Goal: Task Accomplishment & Management: Manage account settings

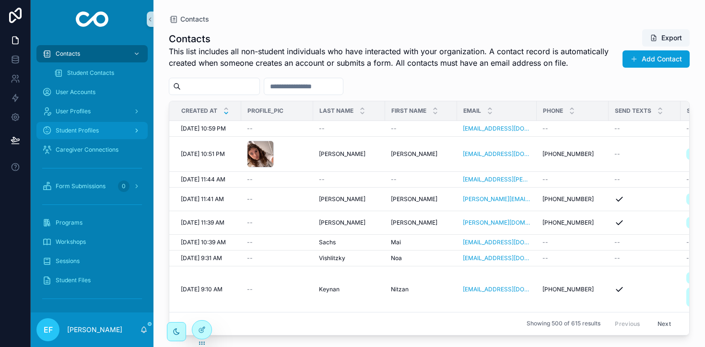
click at [70, 130] on span "Student Profiles" at bounding box center [77, 131] width 43 height 8
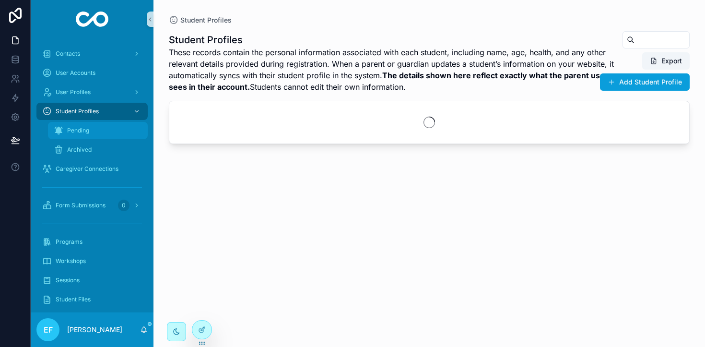
click at [76, 126] on div "Pending" at bounding box center [98, 130] width 88 height 15
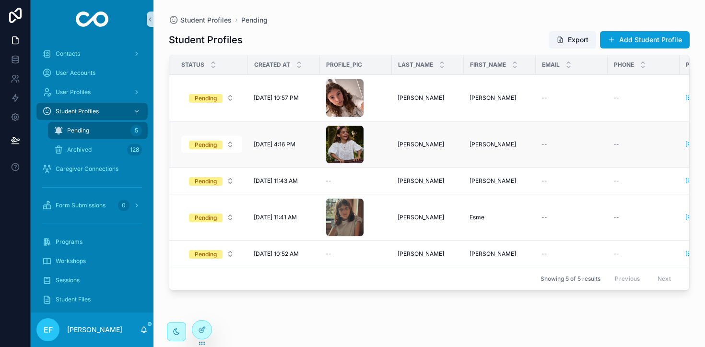
click at [280, 143] on span "[DATE] 4:16 PM" at bounding box center [275, 145] width 42 height 8
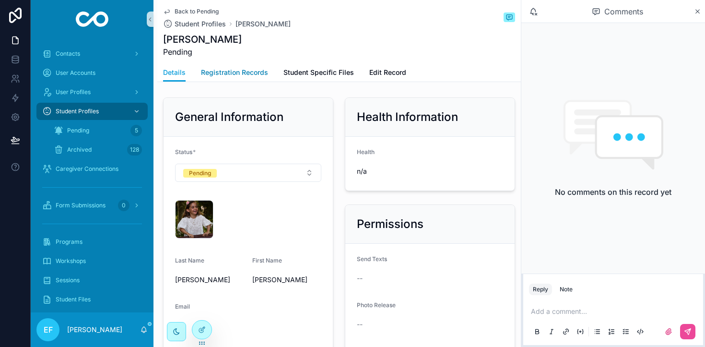
click at [251, 78] on link "Registration Records" at bounding box center [234, 73] width 67 height 19
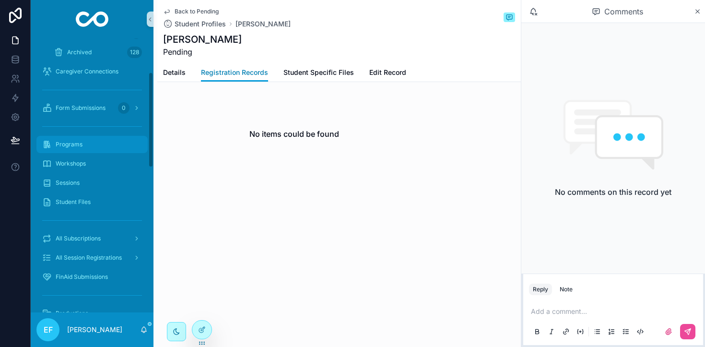
scroll to position [97, 0]
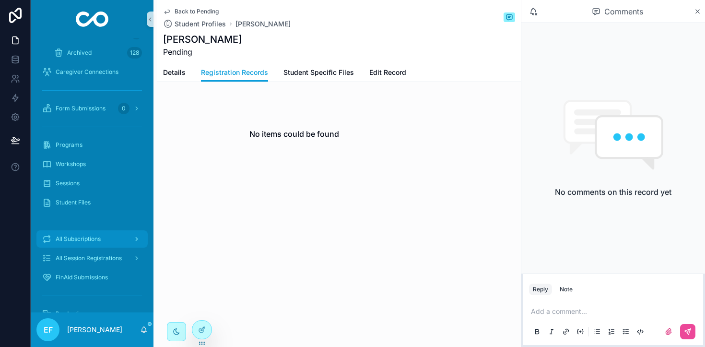
click at [84, 235] on span "All Subscriptions" at bounding box center [78, 239] width 45 height 8
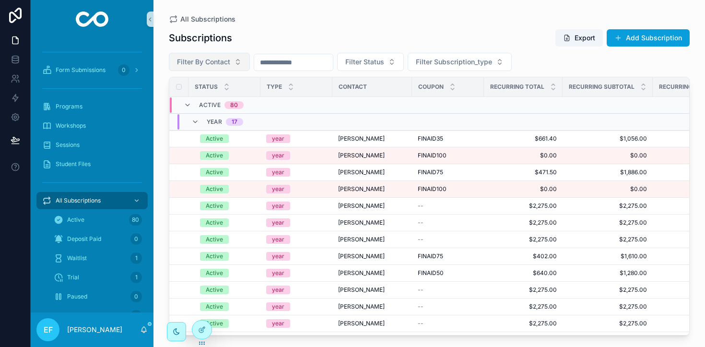
click at [236, 59] on button "Filter By Contact" at bounding box center [209, 62] width 81 height 18
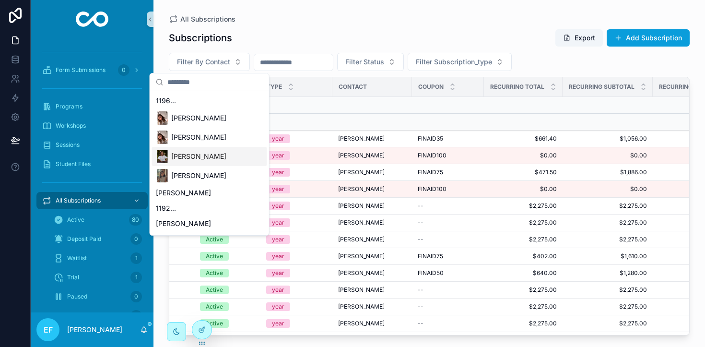
click at [208, 155] on div "[PERSON_NAME]" at bounding box center [209, 156] width 115 height 19
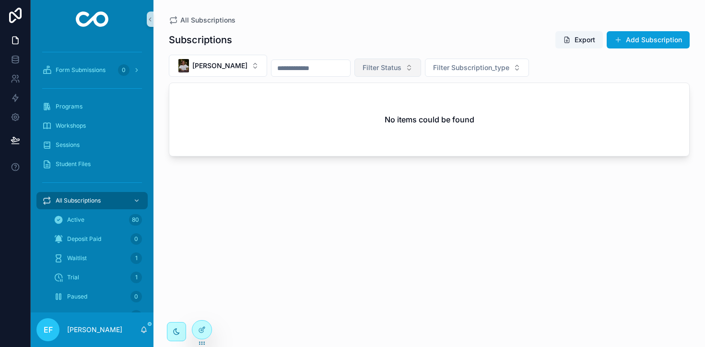
click at [372, 63] on span "Filter Status" at bounding box center [382, 68] width 39 height 10
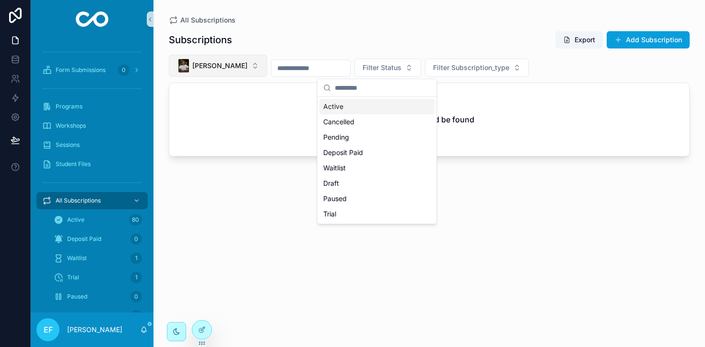
click at [234, 70] on button "[PERSON_NAME]" at bounding box center [218, 66] width 98 height 22
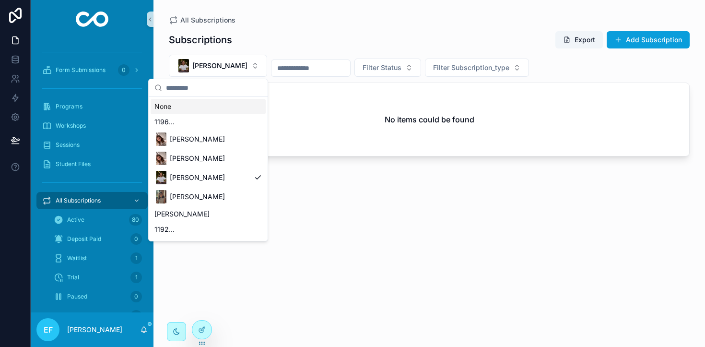
click at [543, 32] on div "Subscriptions Export Add Subscription" at bounding box center [429, 40] width 521 height 18
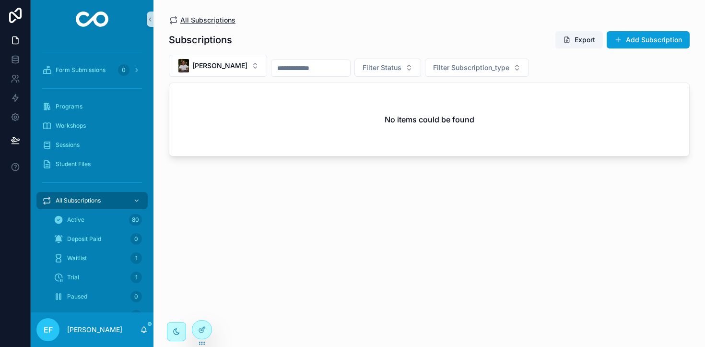
click at [219, 22] on span "All Subscriptions" at bounding box center [207, 20] width 55 height 10
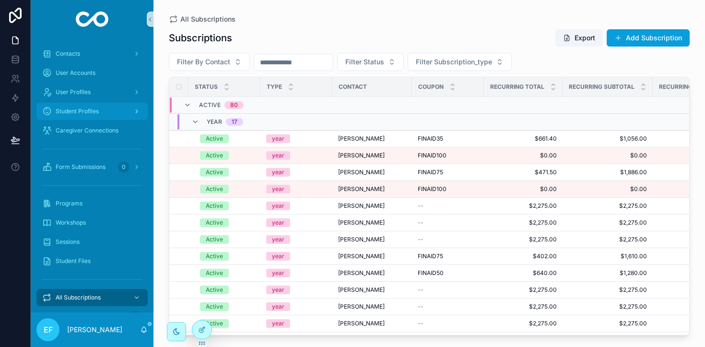
click at [110, 112] on div "Student Profiles" at bounding box center [92, 111] width 100 height 15
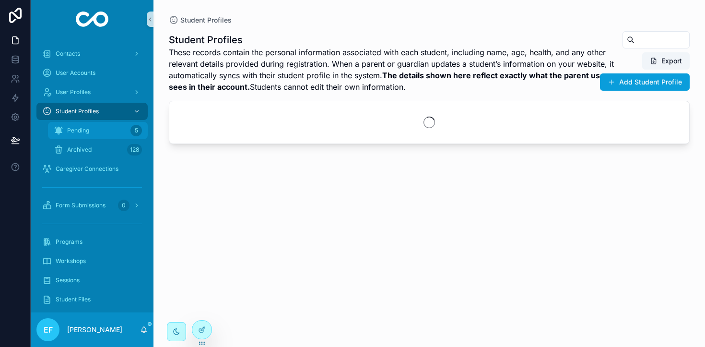
click at [102, 131] on div "Pending 5" at bounding box center [98, 130] width 88 height 15
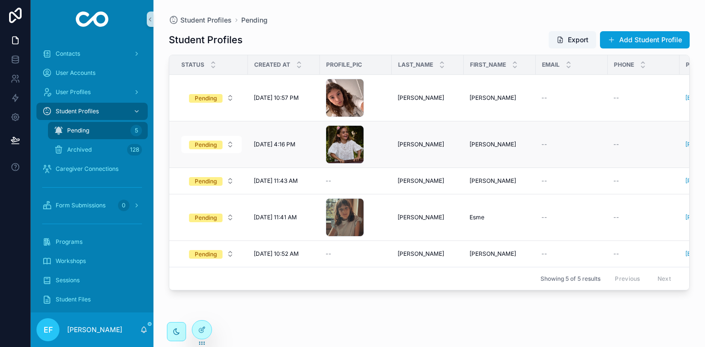
click at [409, 146] on span "Blum" at bounding box center [421, 145] width 47 height 8
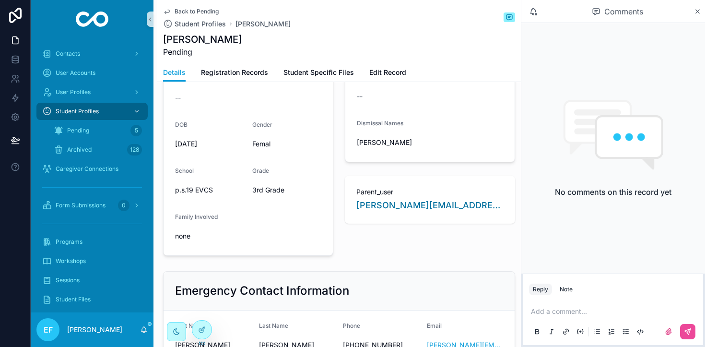
scroll to position [250, 0]
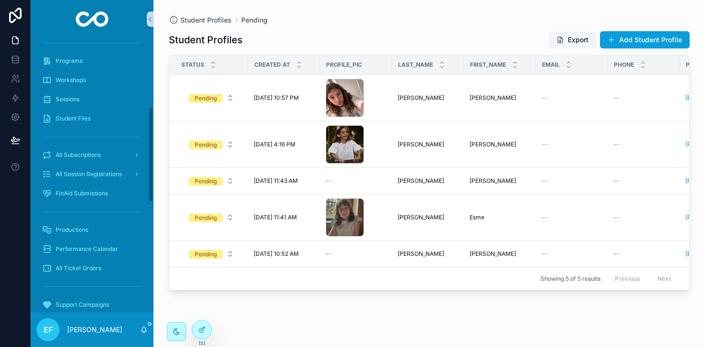
scroll to position [198, 0]
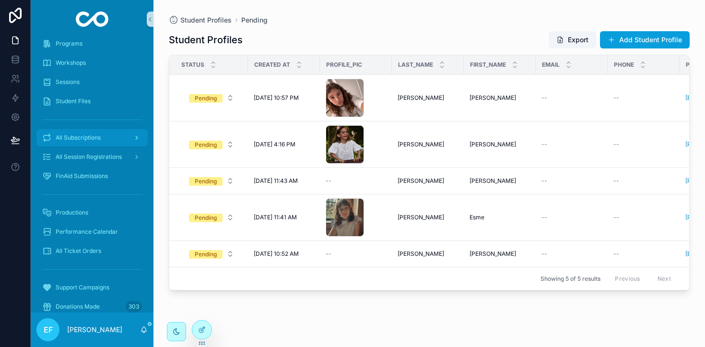
click at [90, 143] on div "All Subscriptions" at bounding box center [92, 137] width 100 height 15
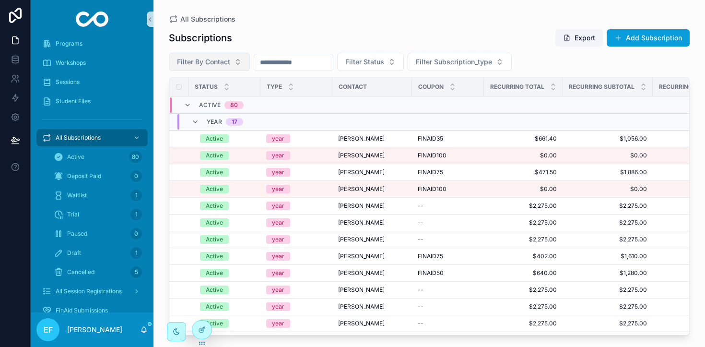
click at [217, 60] on span "Filter By Contact" at bounding box center [203, 62] width 53 height 10
type input "********"
click at [199, 99] on span "Estrella Zijlstra" at bounding box center [183, 101] width 55 height 10
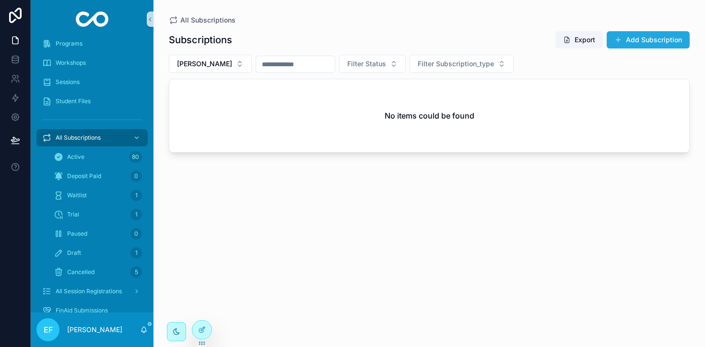
click at [634, 39] on button "Add Subscription" at bounding box center [648, 39] width 83 height 17
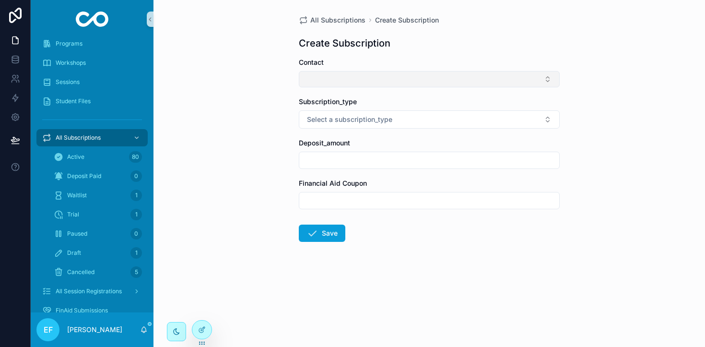
click at [427, 80] on button "Select Button" at bounding box center [429, 79] width 261 height 16
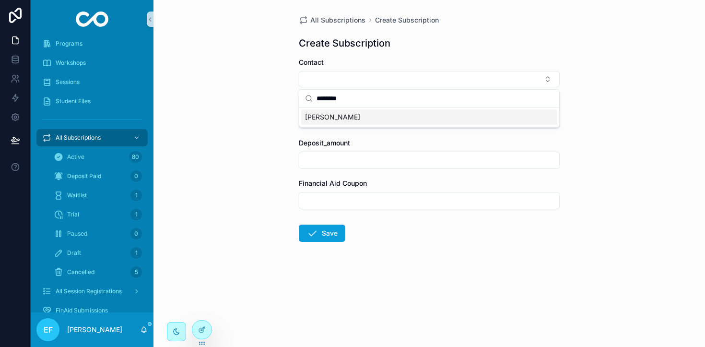
type input "********"
click at [349, 115] on span "Estrella Zijlstra" at bounding box center [332, 117] width 55 height 10
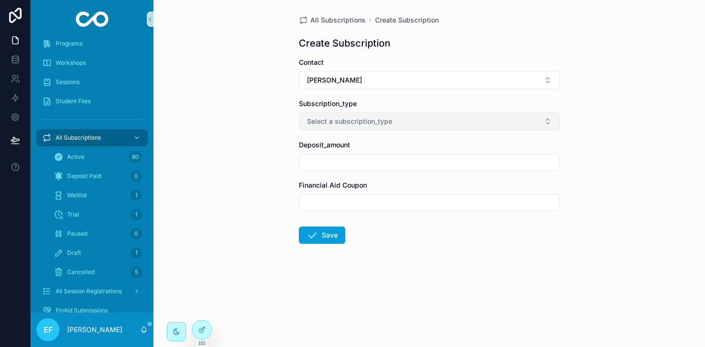
click at [355, 122] on span "Select a subscription_type" at bounding box center [349, 122] width 85 height 10
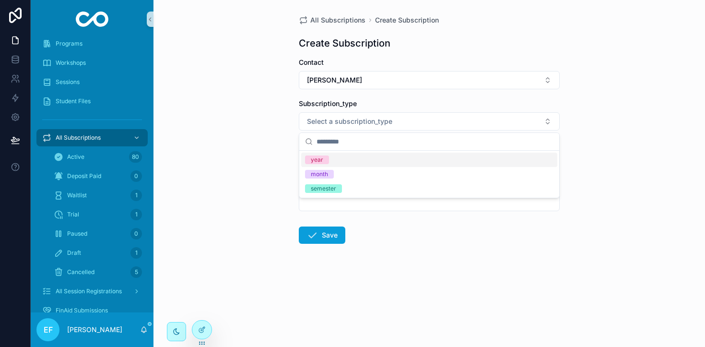
click at [327, 159] on span "year" at bounding box center [317, 159] width 24 height 9
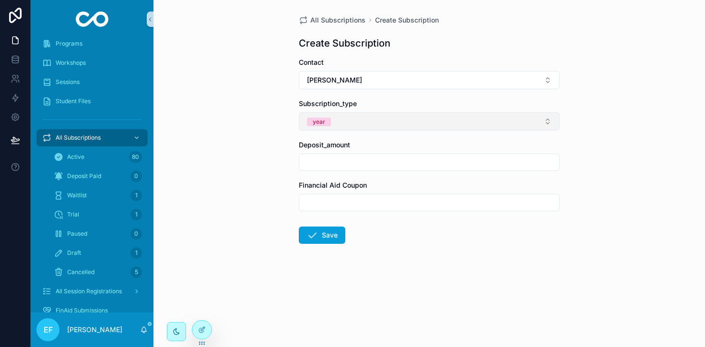
click at [340, 118] on button "year" at bounding box center [429, 121] width 261 height 18
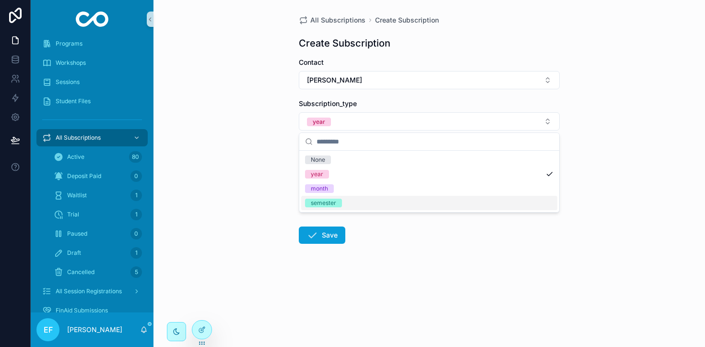
click at [320, 203] on div "semester" at bounding box center [323, 203] width 25 height 9
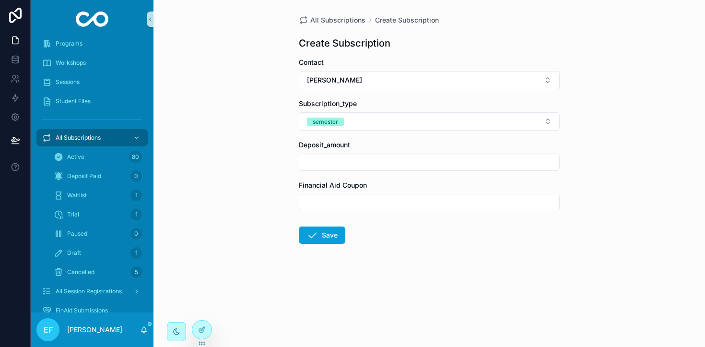
click at [336, 167] on input "scrollable content" at bounding box center [429, 161] width 260 height 13
type input "**"
click at [332, 200] on input "scrollable content" at bounding box center [429, 202] width 260 height 13
click at [358, 270] on form "Contact Estrella Zijlstra Subscription_type semester Deposit_amount Financial A…" at bounding box center [429, 182] width 261 height 248
click at [331, 233] on button "Save" at bounding box center [322, 235] width 47 height 17
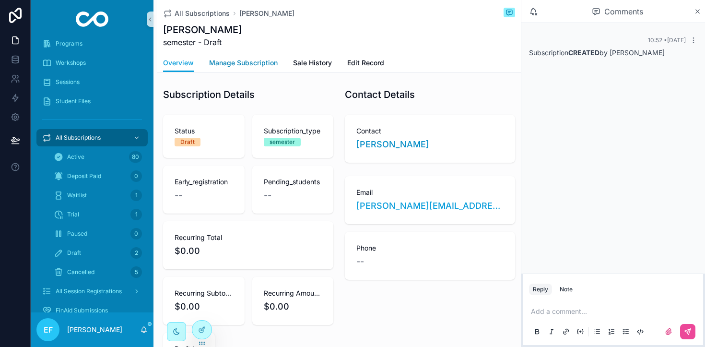
click at [262, 67] on span "Manage Subscription" at bounding box center [243, 63] width 69 height 10
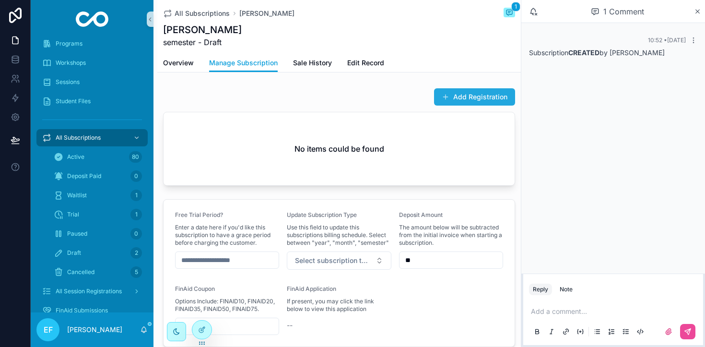
click at [472, 93] on button "Add Registration" at bounding box center [474, 96] width 81 height 17
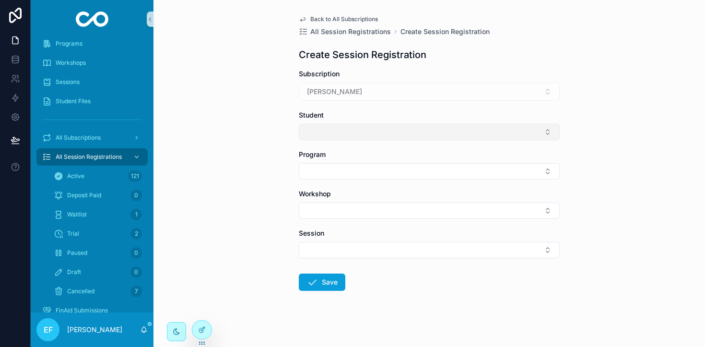
click at [394, 127] on button "Select Button" at bounding box center [429, 132] width 261 height 16
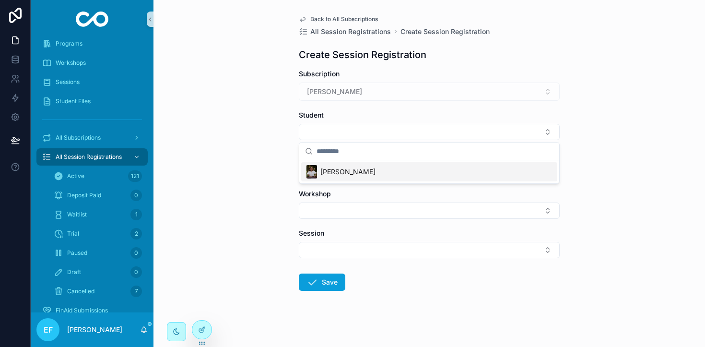
click at [375, 170] on div "[PERSON_NAME]" at bounding box center [429, 171] width 256 height 19
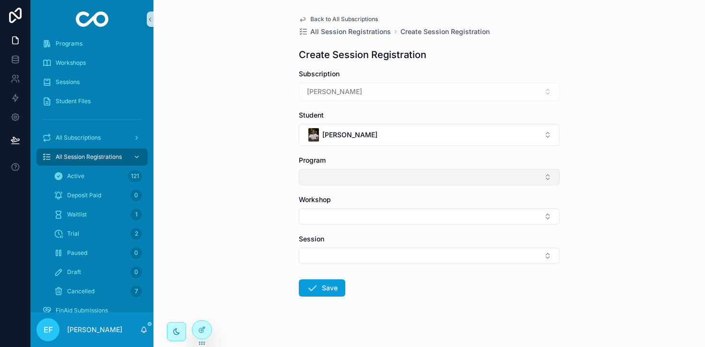
click at [372, 174] on button "Select Button" at bounding box center [429, 177] width 261 height 16
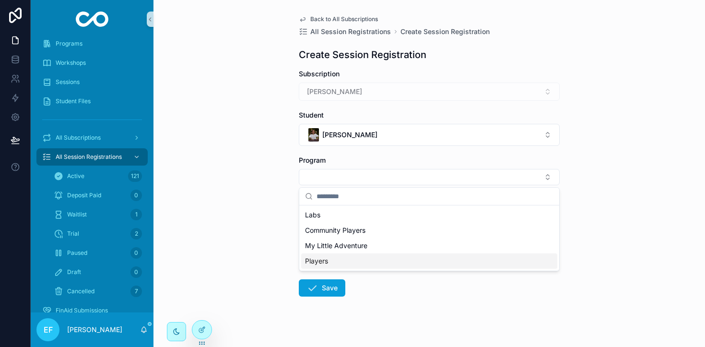
click at [317, 258] on span "Players" at bounding box center [316, 261] width 23 height 10
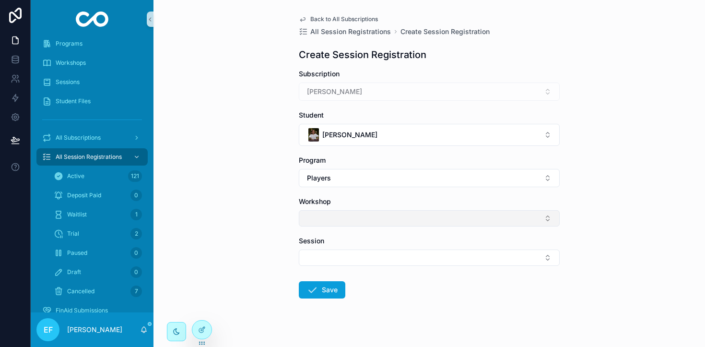
click at [362, 215] on button "Select Button" at bounding box center [429, 218] width 261 height 16
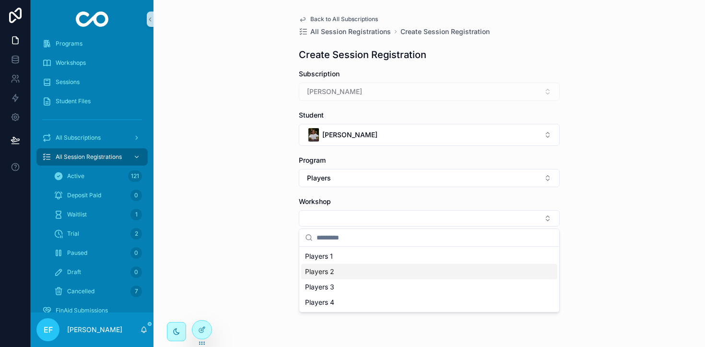
click at [332, 272] on span "Players 2" at bounding box center [319, 272] width 29 height 10
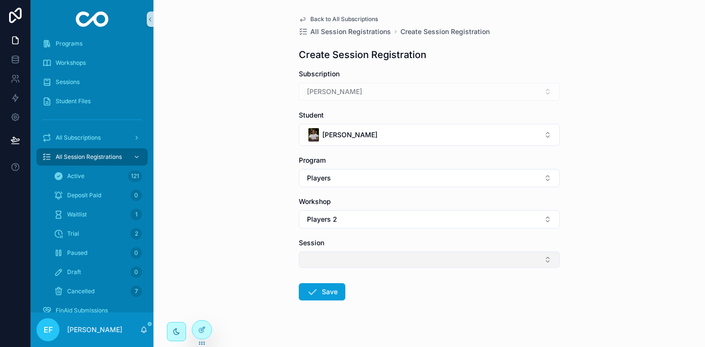
click at [342, 262] on button "Select Button" at bounding box center [429, 259] width 261 height 16
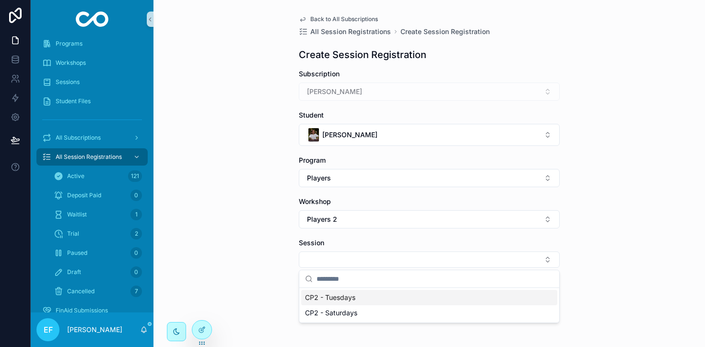
click at [331, 297] on span "CP2 - Tuesdays" at bounding box center [330, 298] width 50 height 10
click at [328, 292] on button "Save" at bounding box center [322, 293] width 47 height 17
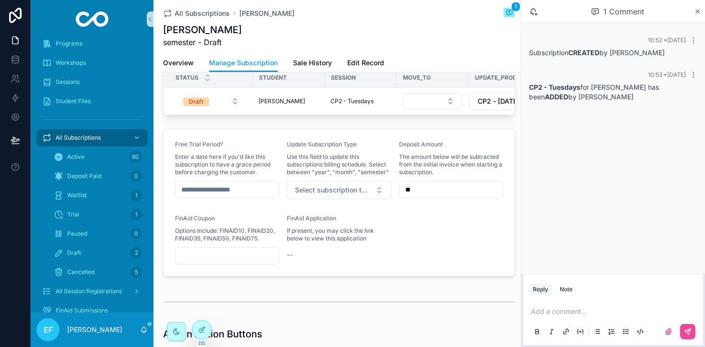
scroll to position [42, 0]
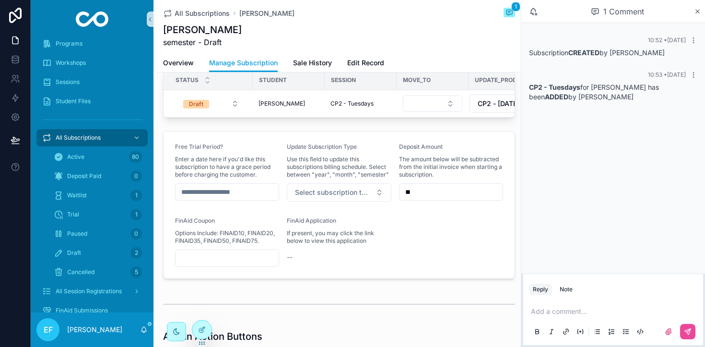
click at [234, 258] on input "scrollable content" at bounding box center [227, 257] width 103 height 13
type input "*"
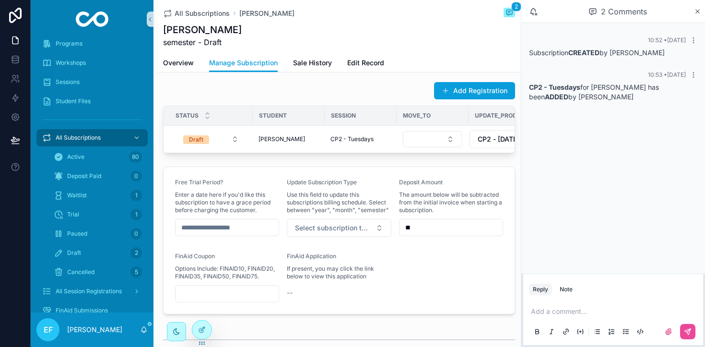
scroll to position [0, 0]
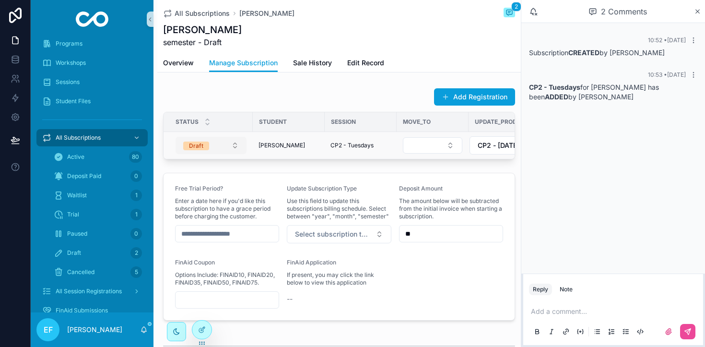
click at [226, 146] on button "Draft" at bounding box center [211, 145] width 71 height 17
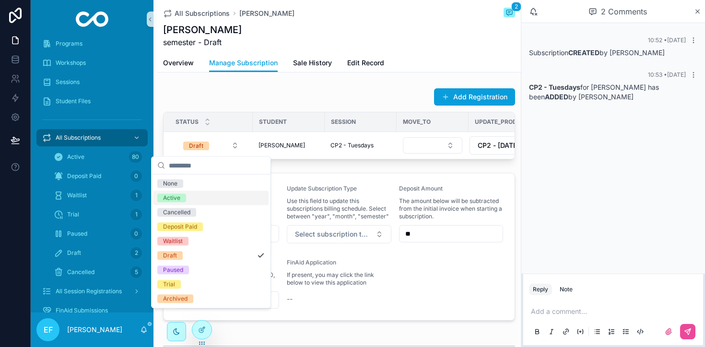
click at [191, 195] on div "Active" at bounding box center [211, 198] width 115 height 14
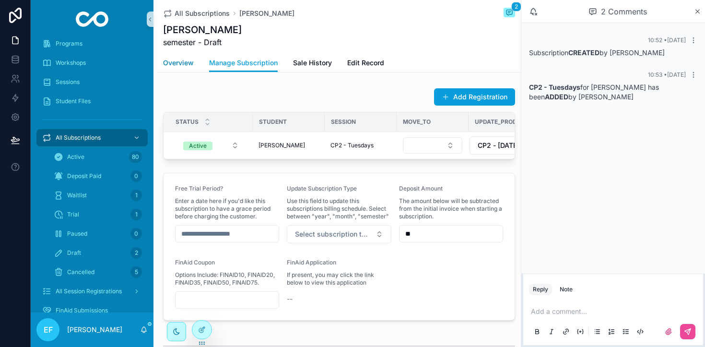
click at [172, 60] on span "Overview" at bounding box center [178, 63] width 31 height 10
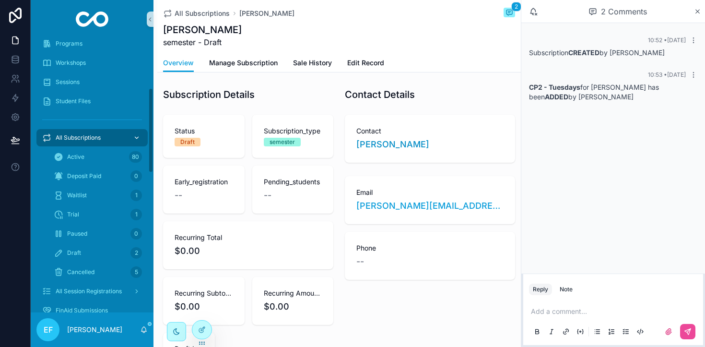
click at [86, 133] on div "All Subscriptions" at bounding box center [92, 137] width 100 height 15
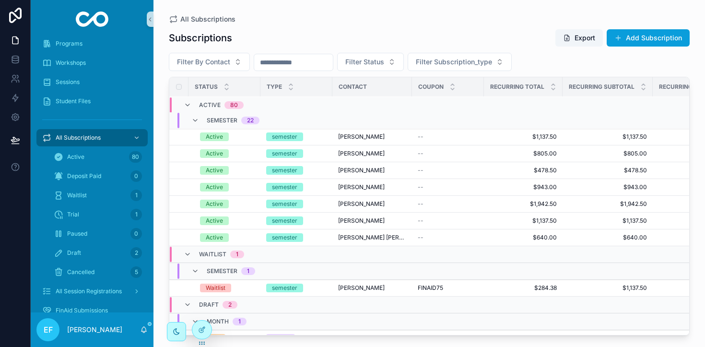
scroll to position [1377, 0]
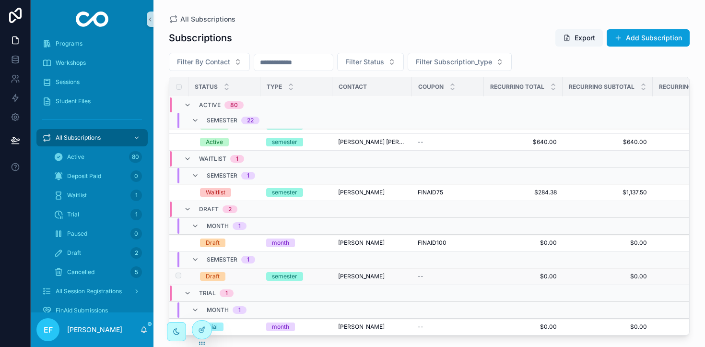
click at [233, 274] on div "Draft" at bounding box center [227, 276] width 55 height 9
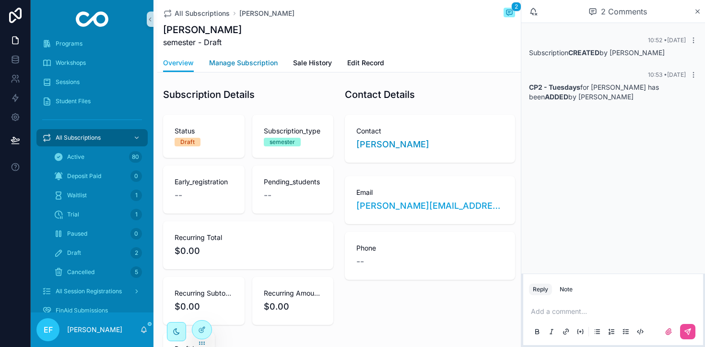
click at [238, 61] on span "Manage Subscription" at bounding box center [243, 63] width 69 height 10
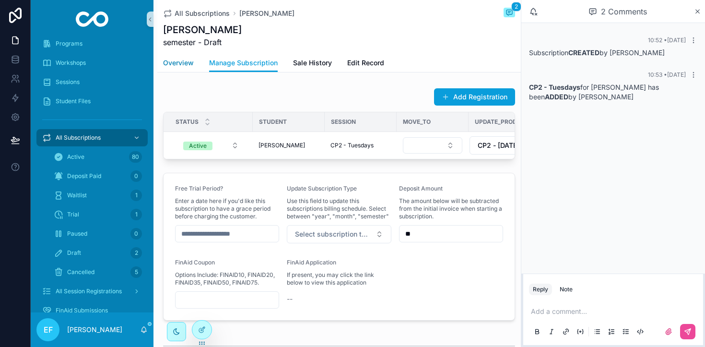
click at [165, 64] on span "Overview" at bounding box center [178, 63] width 31 height 10
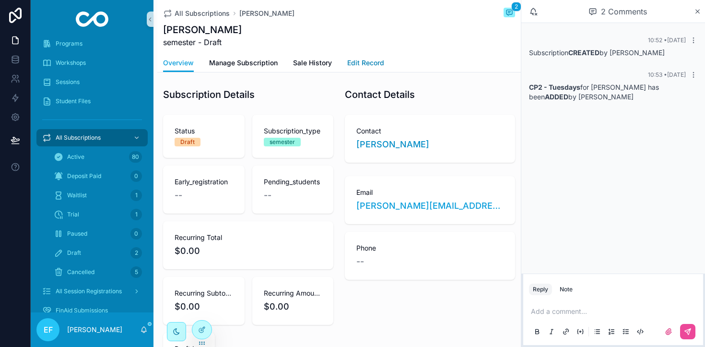
click at [372, 60] on span "Edit Record" at bounding box center [365, 63] width 37 height 10
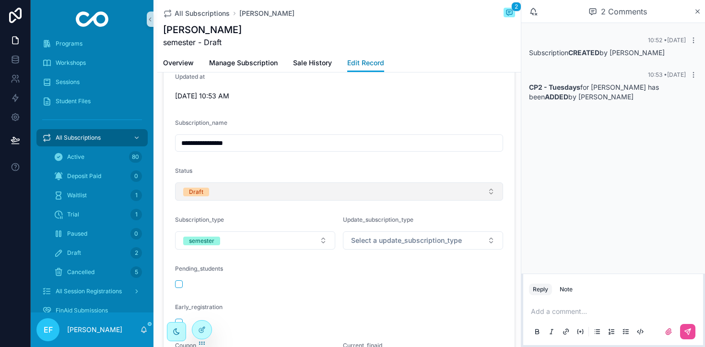
scroll to position [167, 0]
click at [252, 184] on button "Draft" at bounding box center [339, 190] width 328 height 18
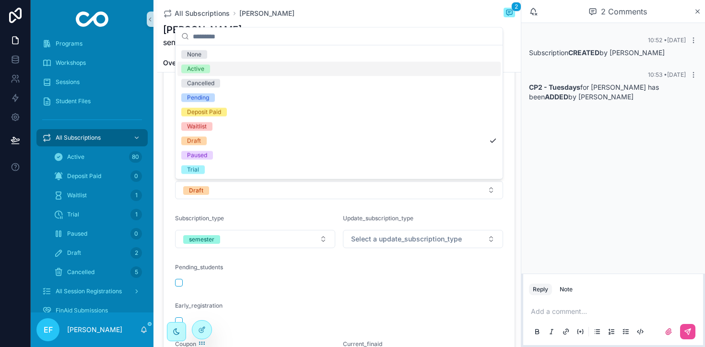
click at [234, 66] on div "Active" at bounding box center [339, 69] width 323 height 14
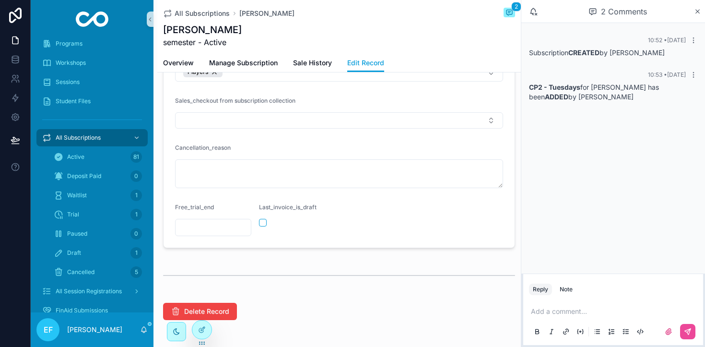
scroll to position [881, 0]
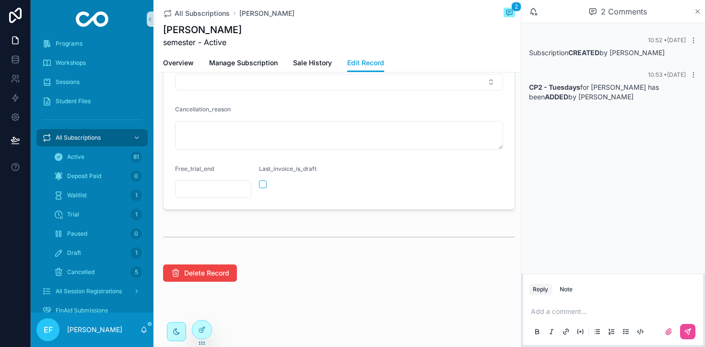
click at [700, 12] on icon "scrollable content" at bounding box center [697, 12] width 7 height 8
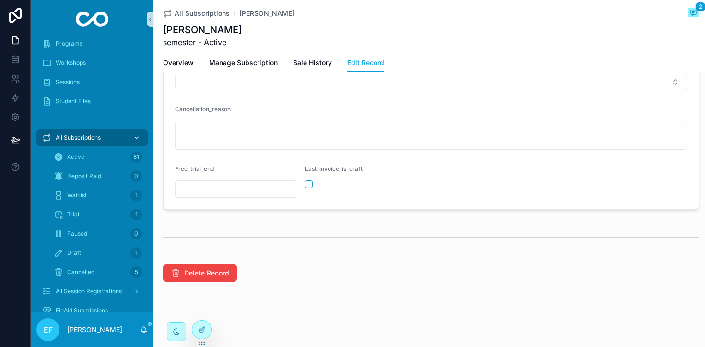
click at [79, 136] on span "All Subscriptions" at bounding box center [78, 138] width 45 height 8
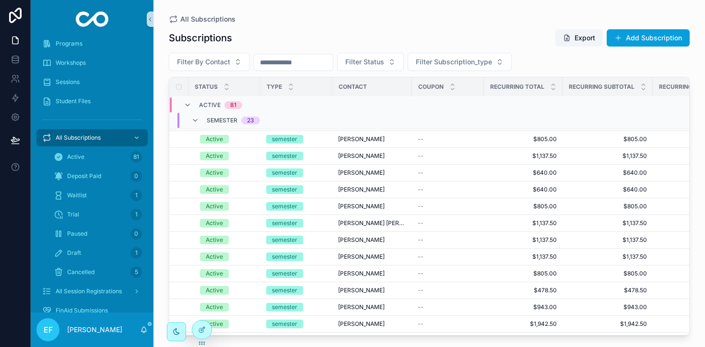
scroll to position [1360, 0]
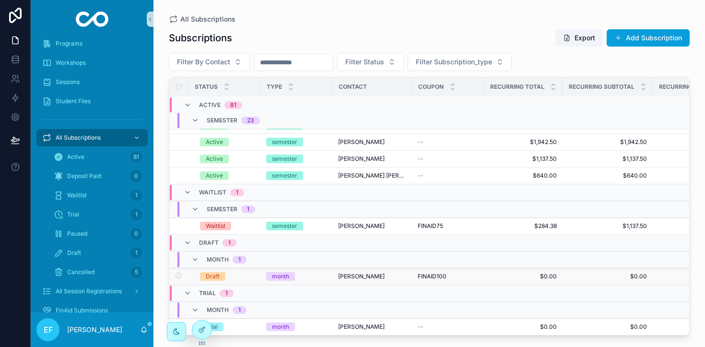
click at [335, 274] on td "[PERSON_NAME]" at bounding box center [373, 276] width 80 height 17
click at [326, 277] on div "month" at bounding box center [296, 276] width 60 height 9
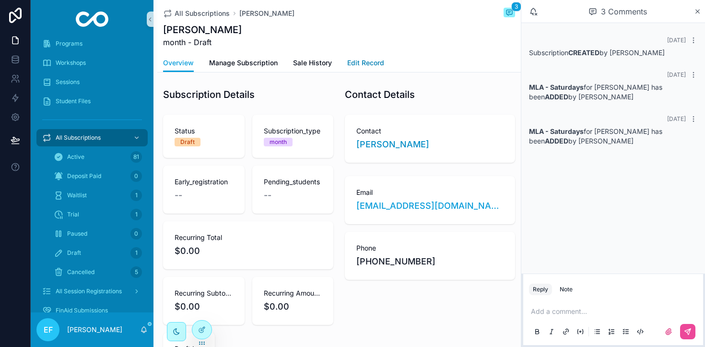
click at [374, 63] on span "Edit Record" at bounding box center [365, 63] width 37 height 10
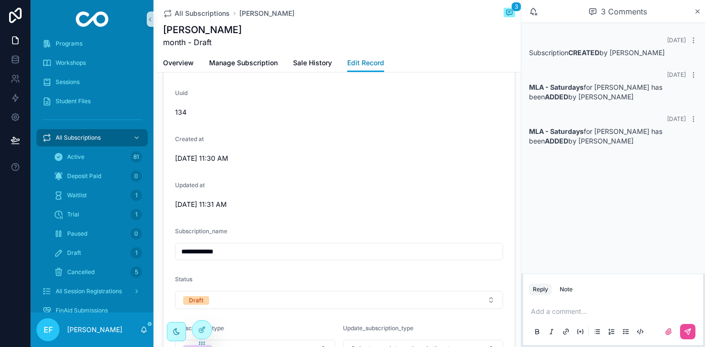
scroll to position [63, 0]
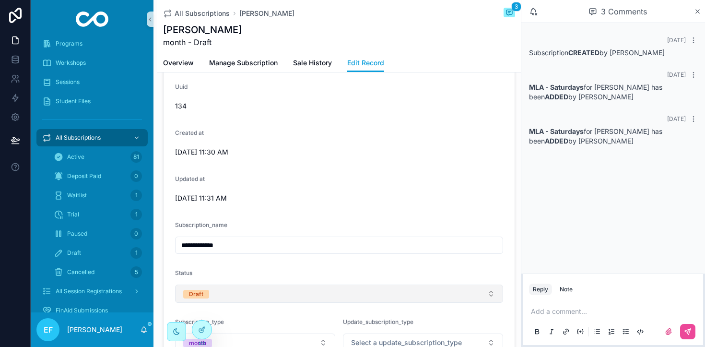
click at [233, 297] on button "Draft" at bounding box center [339, 294] width 328 height 18
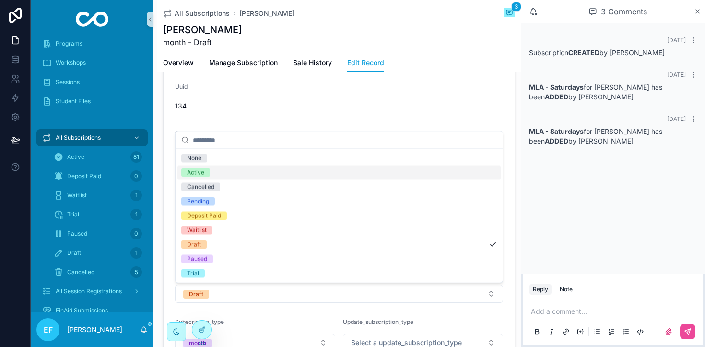
click at [202, 172] on div "Active" at bounding box center [195, 172] width 17 height 9
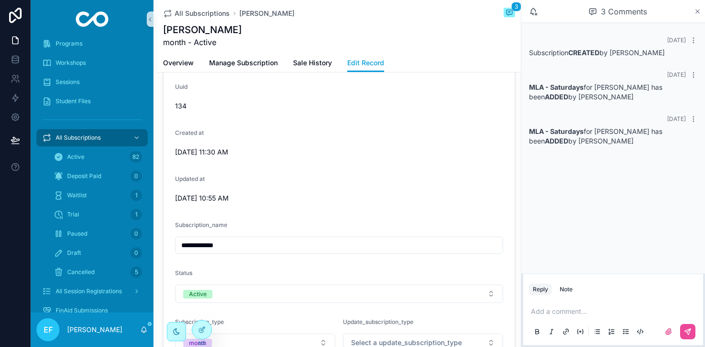
click at [698, 13] on icon "scrollable content" at bounding box center [697, 12] width 7 height 8
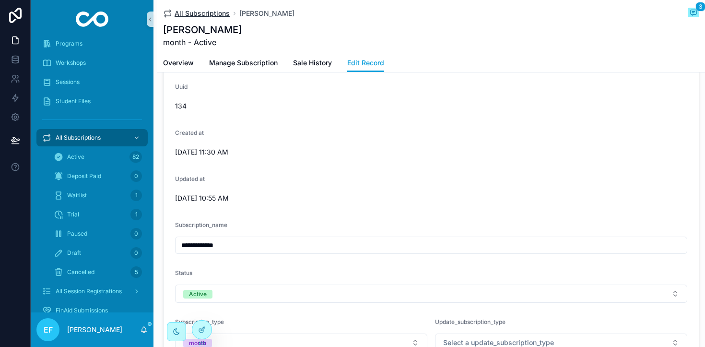
click at [194, 11] on span "All Subscriptions" at bounding box center [202, 14] width 55 height 10
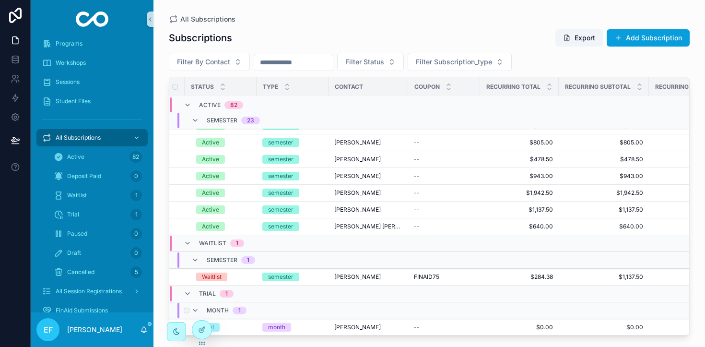
scroll to position [1327, 5]
click at [308, 326] on div "month" at bounding box center [292, 326] width 60 height 9
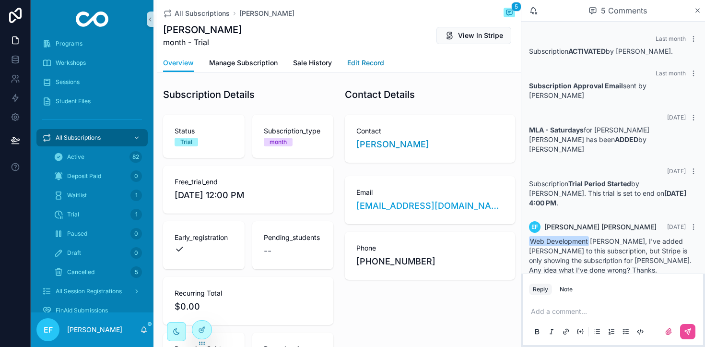
click at [375, 64] on span "Edit Record" at bounding box center [365, 63] width 37 height 10
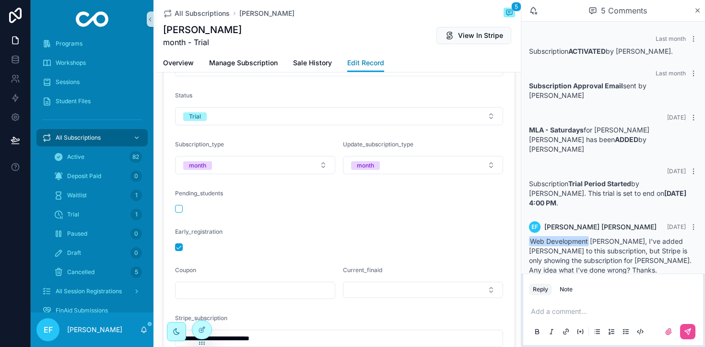
scroll to position [241, 0]
click at [192, 11] on span "All Subscriptions" at bounding box center [202, 14] width 55 height 10
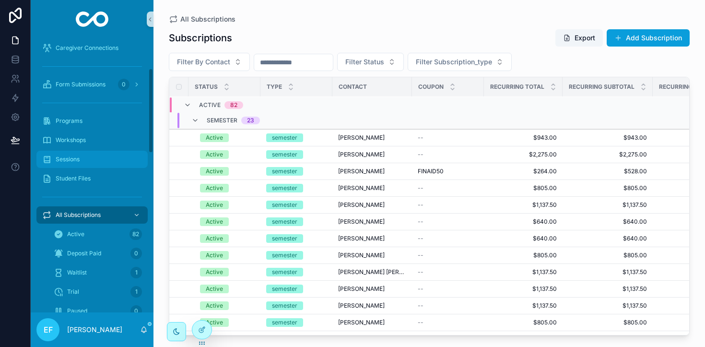
scroll to position [145, 0]
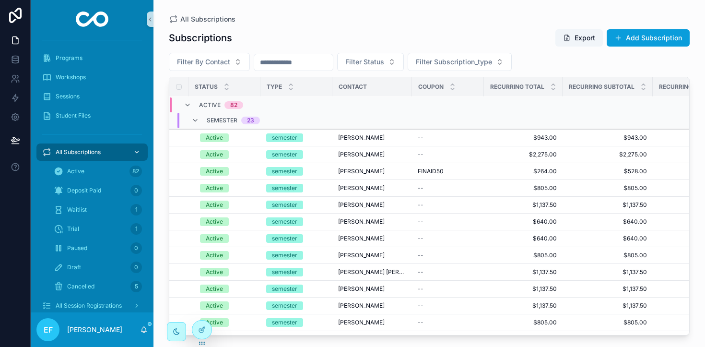
click at [93, 152] on span "All Subscriptions" at bounding box center [78, 152] width 45 height 8
click at [79, 304] on span "All Session Registrations" at bounding box center [89, 306] width 66 height 8
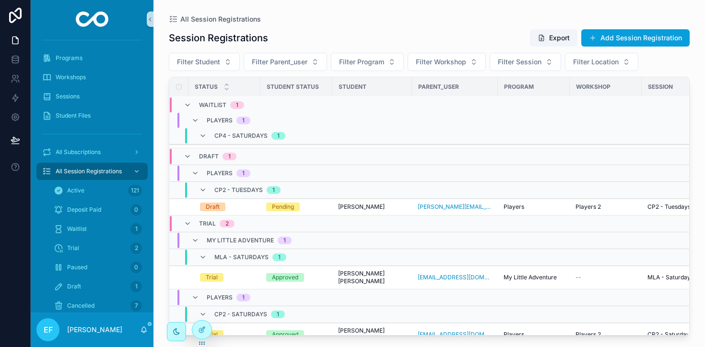
scroll to position [2385, 0]
click at [320, 205] on div "Pending" at bounding box center [296, 206] width 60 height 9
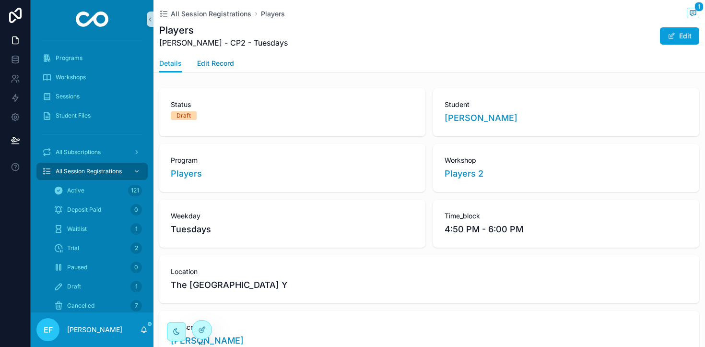
click at [223, 63] on span "Edit Record" at bounding box center [215, 64] width 37 height 10
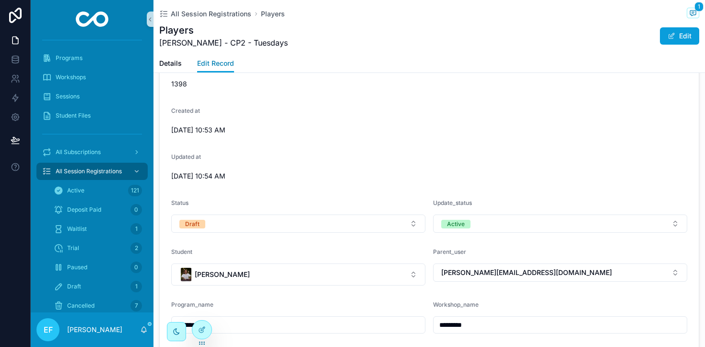
scroll to position [99, 0]
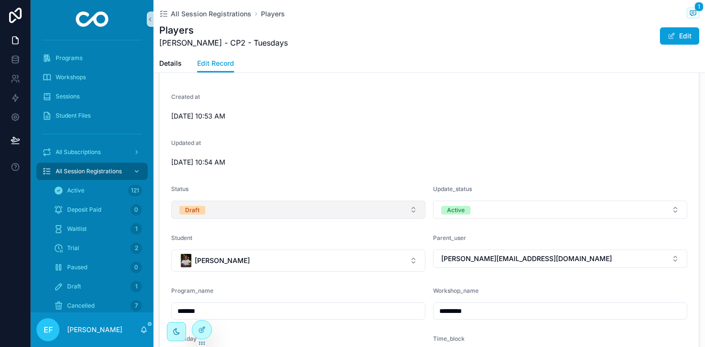
click at [274, 204] on button "Draft" at bounding box center [298, 210] width 254 height 18
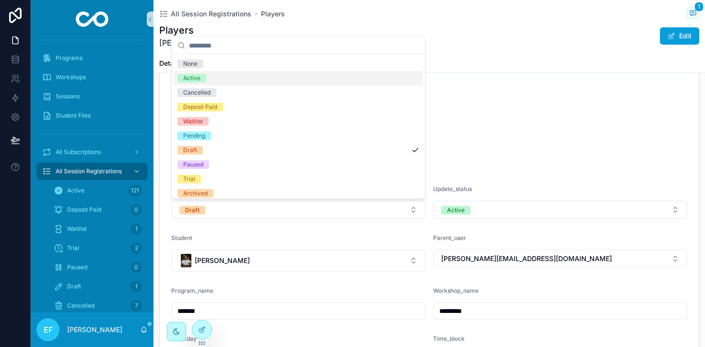
click at [250, 79] on div "Active" at bounding box center [299, 78] width 250 height 14
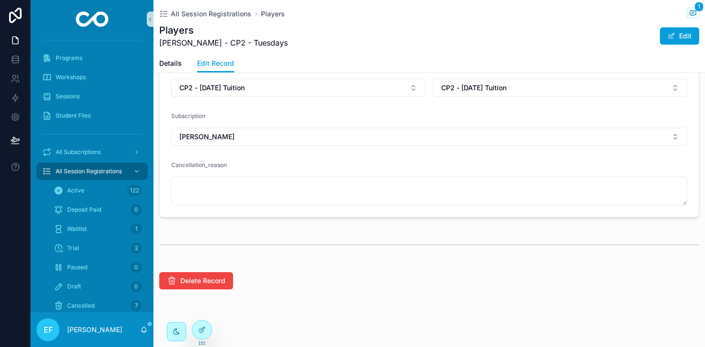
scroll to position [572, 0]
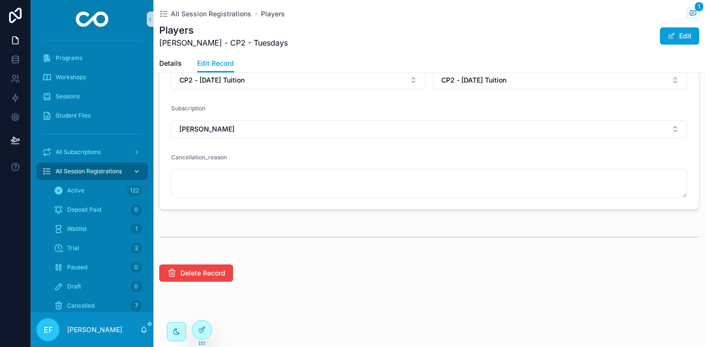
click at [82, 168] on span "All Session Registrations" at bounding box center [89, 171] width 66 height 8
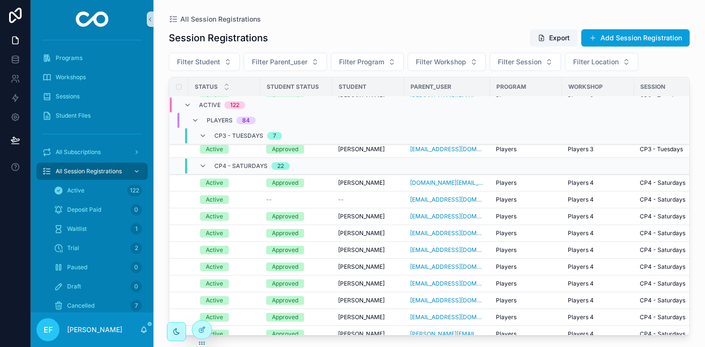
scroll to position [1891, 0]
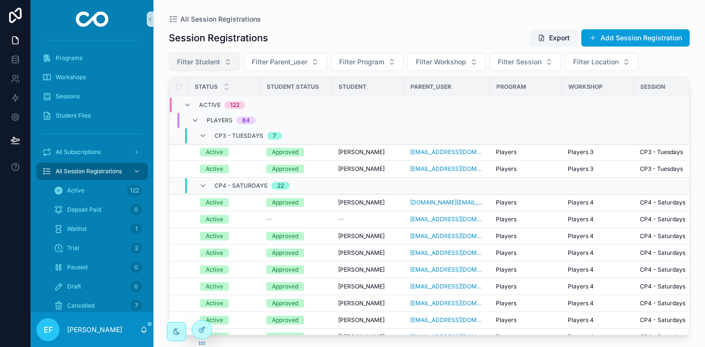
click at [224, 63] on button "Filter Student" at bounding box center [204, 62] width 71 height 18
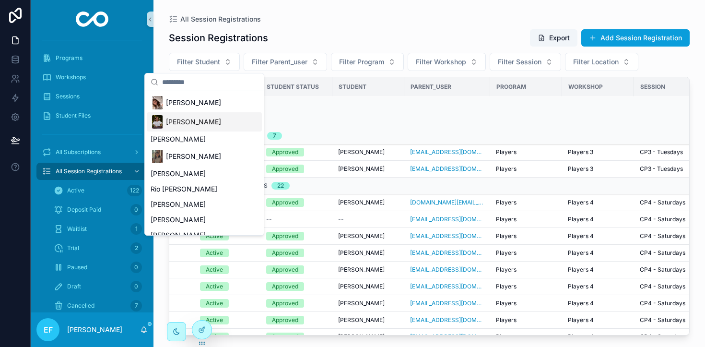
click at [192, 127] on div "[PERSON_NAME]" at bounding box center [186, 121] width 71 height 13
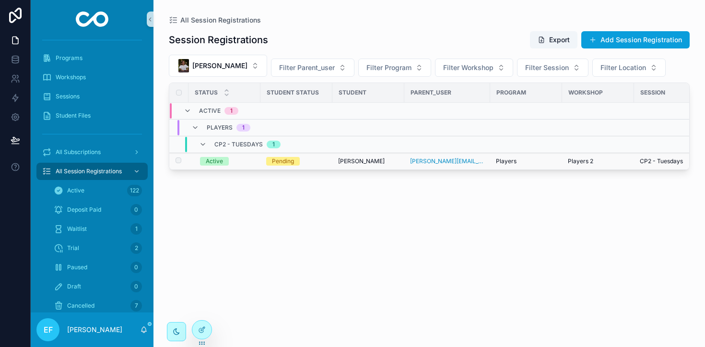
click at [304, 163] on div "Pending" at bounding box center [296, 161] width 60 height 9
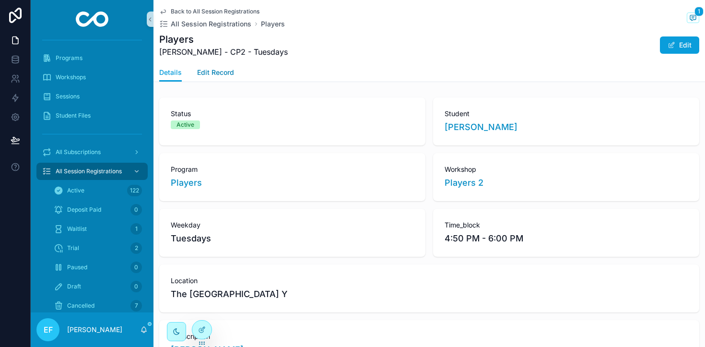
click at [232, 72] on span "Edit Record" at bounding box center [215, 73] width 37 height 10
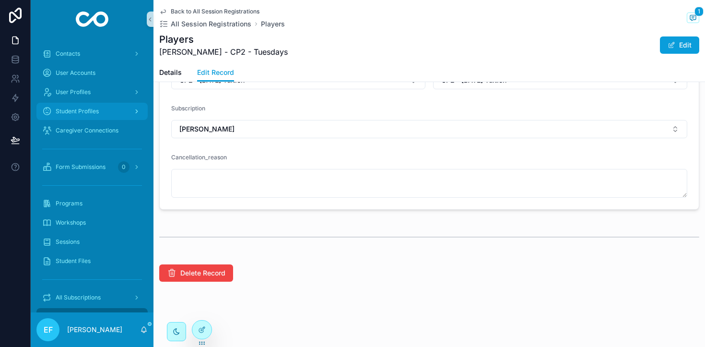
click at [95, 109] on span "Student Profiles" at bounding box center [77, 111] width 43 height 8
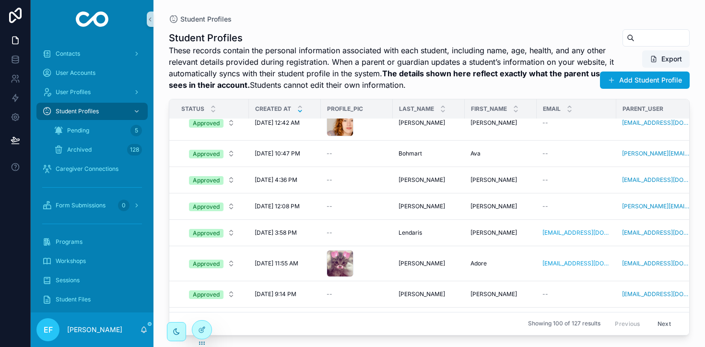
scroll to position [1407, 0]
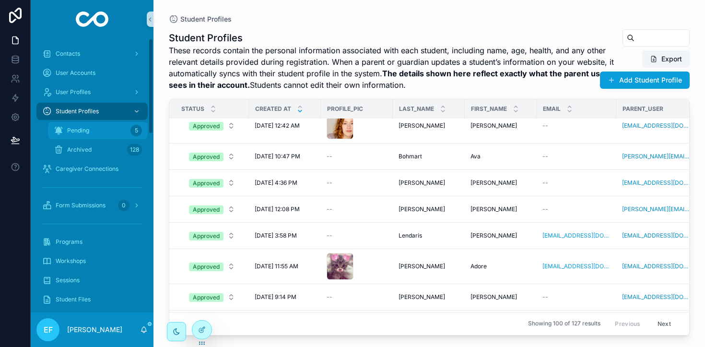
click at [72, 129] on span "Pending" at bounding box center [78, 131] width 22 height 8
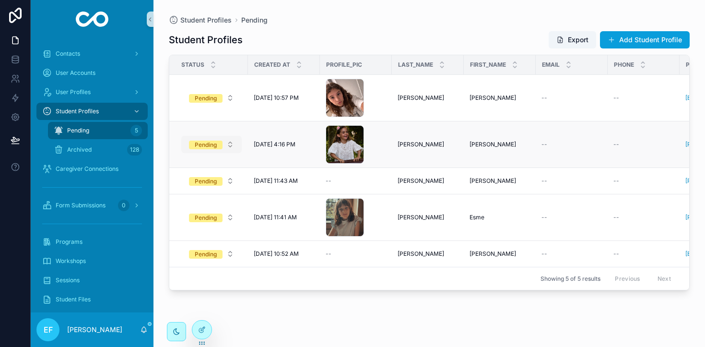
click at [229, 147] on button "Pending" at bounding box center [211, 144] width 60 height 17
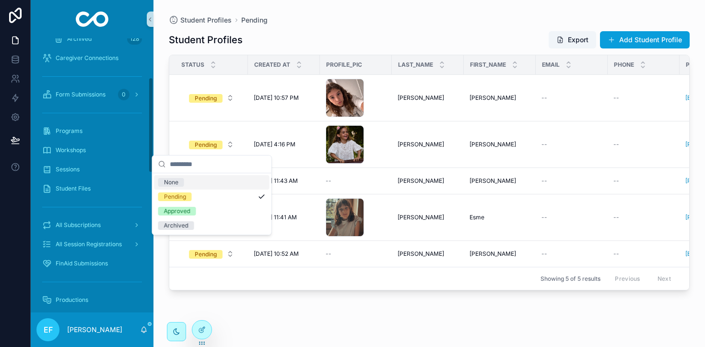
scroll to position [112, 0]
click at [85, 223] on span "All Subscriptions" at bounding box center [78, 224] width 45 height 8
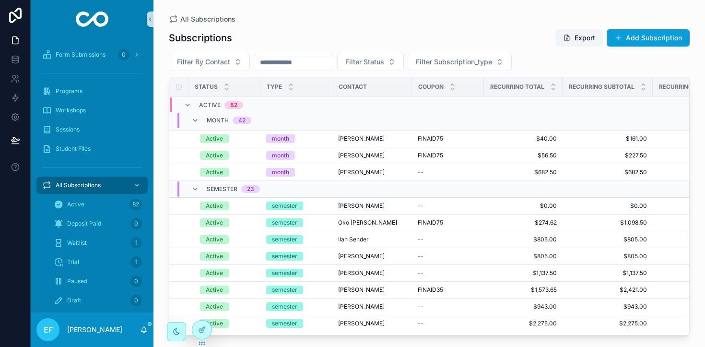
scroll to position [983, 0]
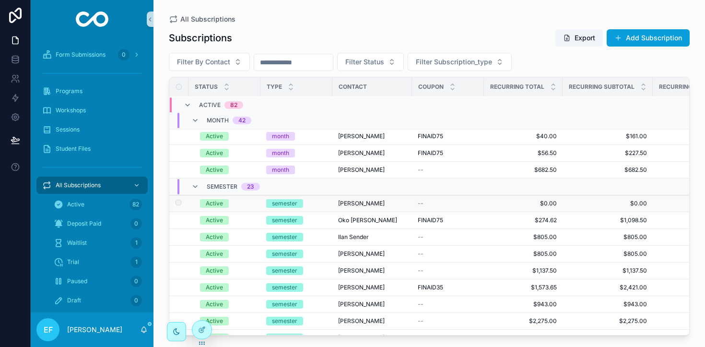
click at [346, 204] on span "Estrella Zijlstra" at bounding box center [361, 204] width 47 height 8
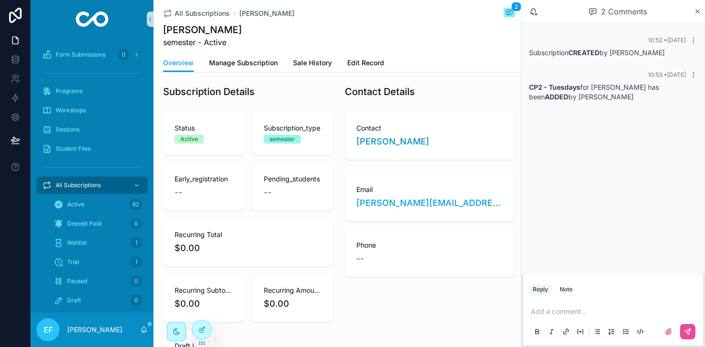
scroll to position [4, 0]
click at [271, 65] on span "Manage Subscription" at bounding box center [243, 63] width 69 height 10
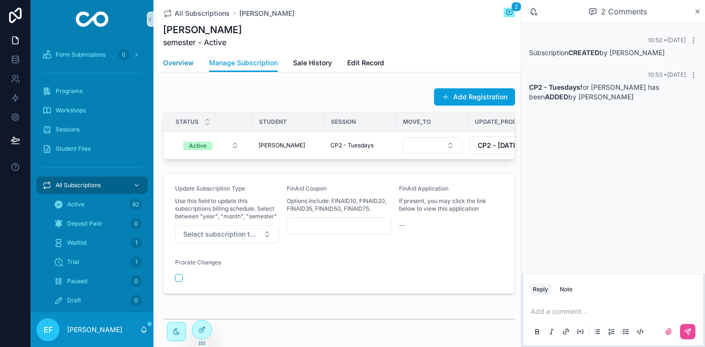
click at [186, 65] on span "Overview" at bounding box center [178, 63] width 31 height 10
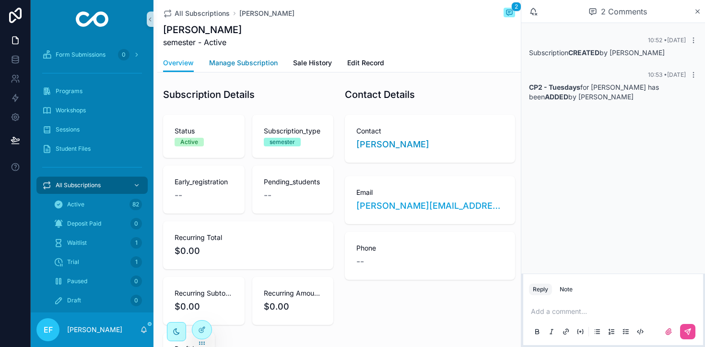
click at [248, 65] on span "Manage Subscription" at bounding box center [243, 63] width 69 height 10
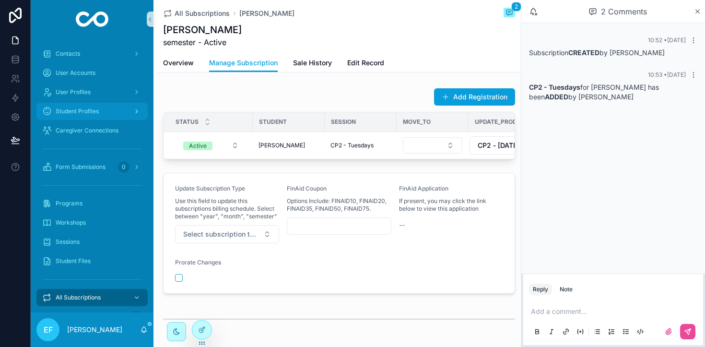
click at [82, 107] on span "Student Profiles" at bounding box center [77, 111] width 43 height 8
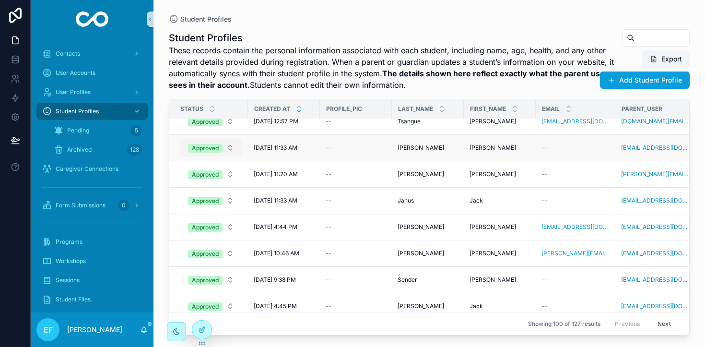
scroll to position [2341, 1]
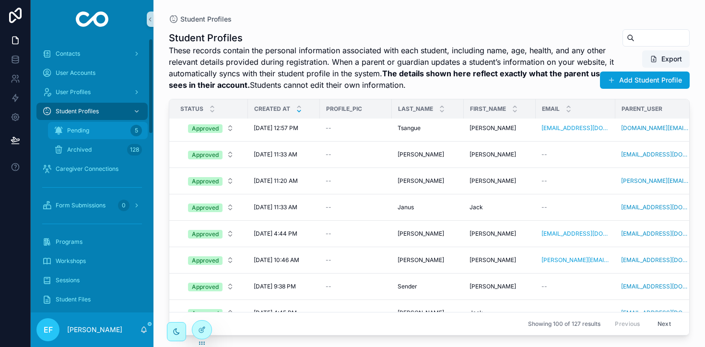
click at [99, 130] on div "Pending 5" at bounding box center [98, 130] width 88 height 15
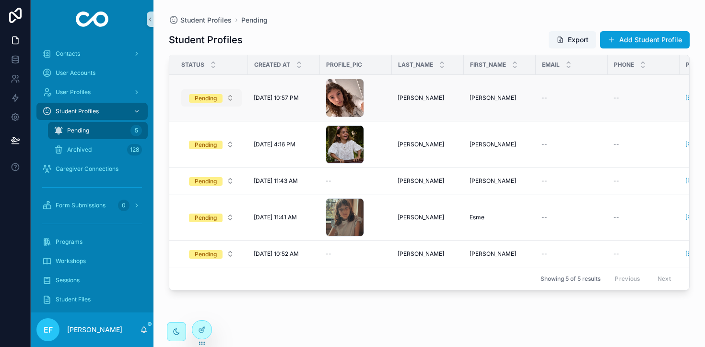
click at [231, 100] on button "Pending" at bounding box center [211, 97] width 60 height 17
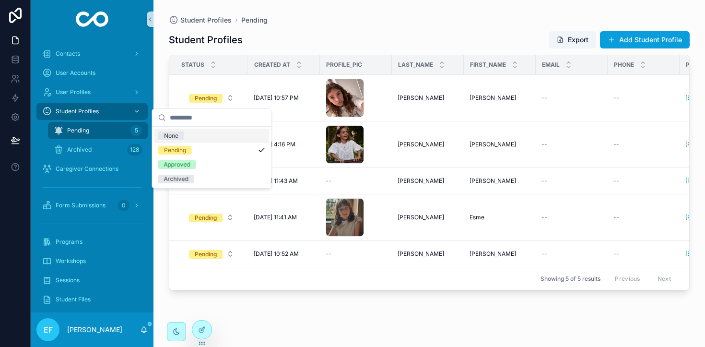
click at [262, 113] on input "scrollable content" at bounding box center [218, 117] width 96 height 17
click at [278, 95] on span "9/29/2025 10:57 PM" at bounding box center [276, 98] width 45 height 8
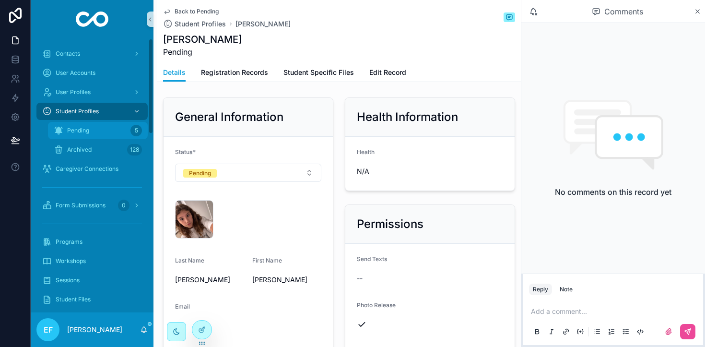
click at [111, 125] on div "Pending 5" at bounding box center [98, 130] width 88 height 15
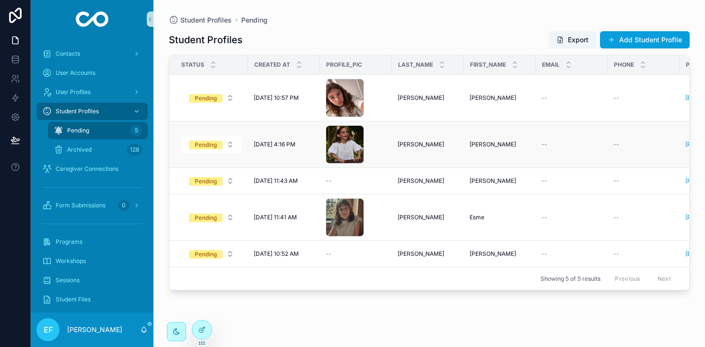
click at [401, 142] on span "Blum" at bounding box center [421, 145] width 47 height 8
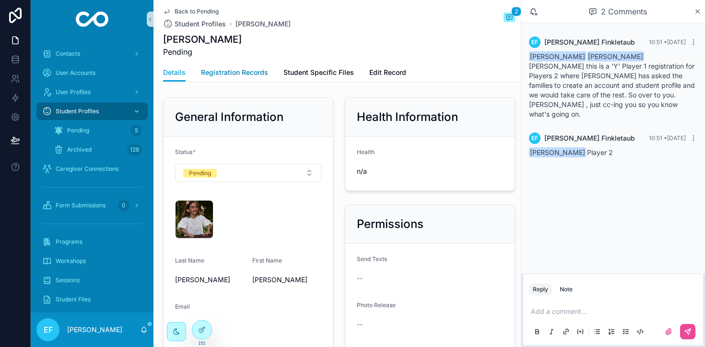
click at [262, 74] on span "Registration Records" at bounding box center [234, 73] width 67 height 10
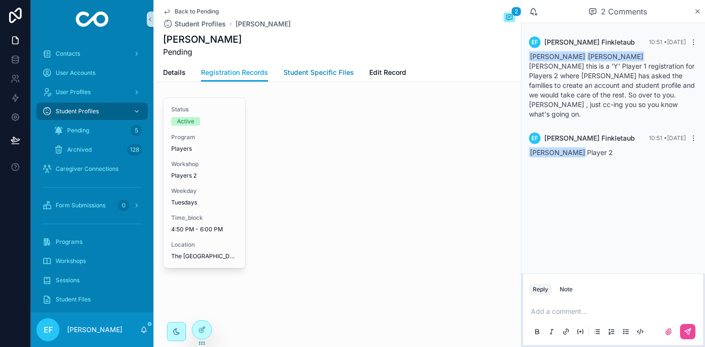
click at [325, 68] on span "Student Specific Files" at bounding box center [319, 73] width 71 height 10
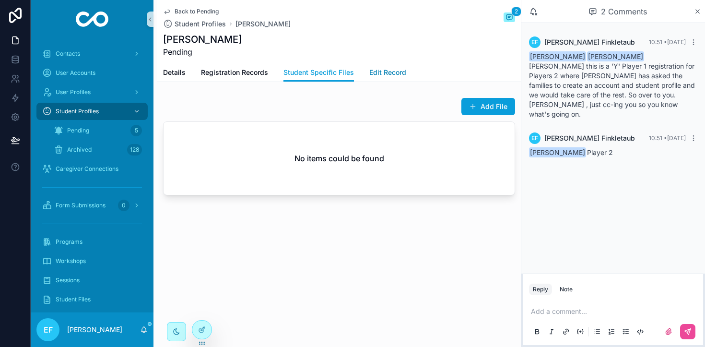
click at [395, 72] on span "Edit Record" at bounding box center [388, 73] width 37 height 10
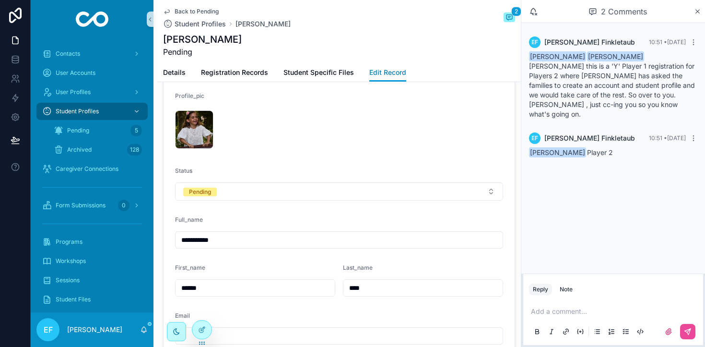
scroll to position [273, 0]
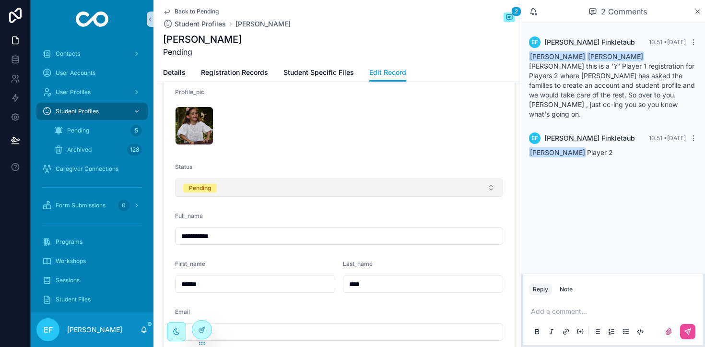
click at [373, 187] on button "Pending" at bounding box center [339, 188] width 328 height 18
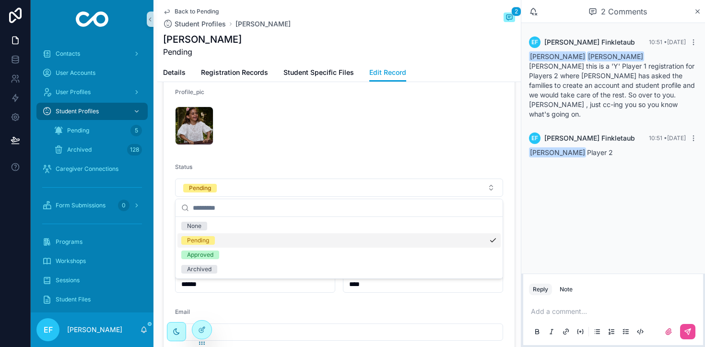
click at [226, 243] on div "Pending" at bounding box center [339, 240] width 323 height 14
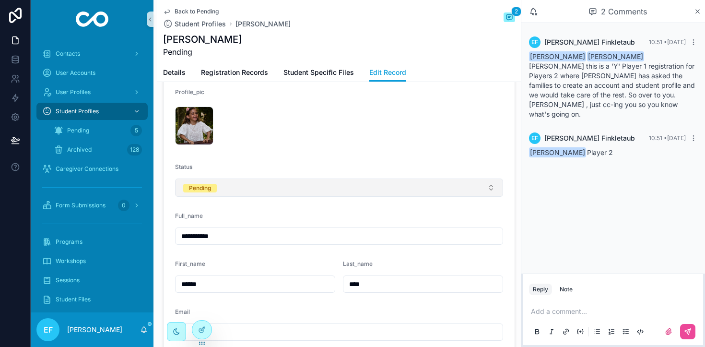
click at [349, 194] on button "Pending" at bounding box center [339, 188] width 328 height 18
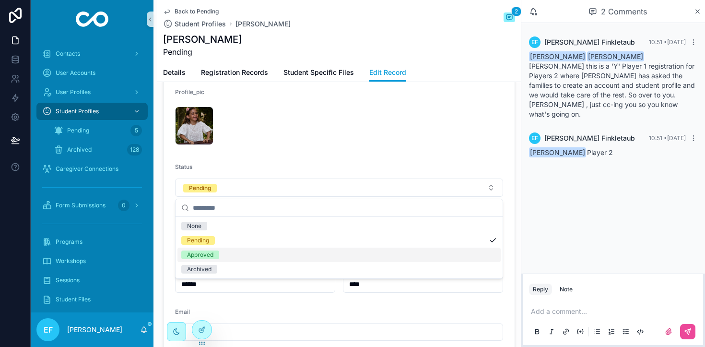
click at [292, 258] on div "Approved" at bounding box center [339, 255] width 323 height 14
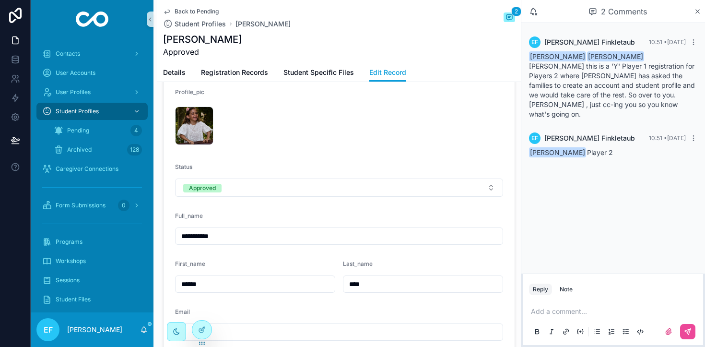
click at [309, 212] on div "Full_name" at bounding box center [339, 218] width 328 height 12
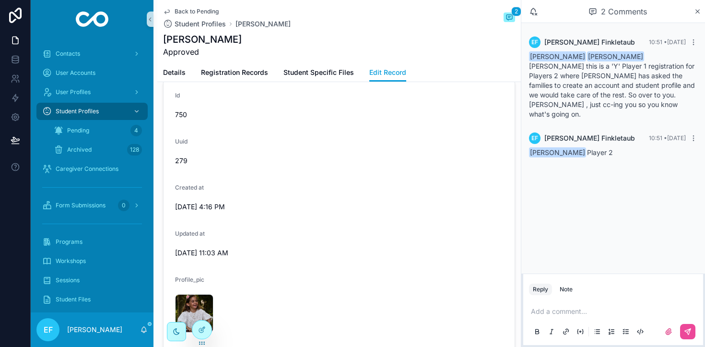
scroll to position [0, 0]
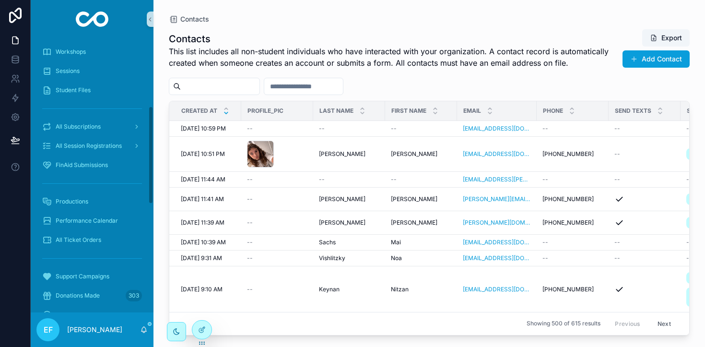
scroll to position [191, 0]
click at [82, 194] on div "Productions" at bounding box center [92, 199] width 100 height 15
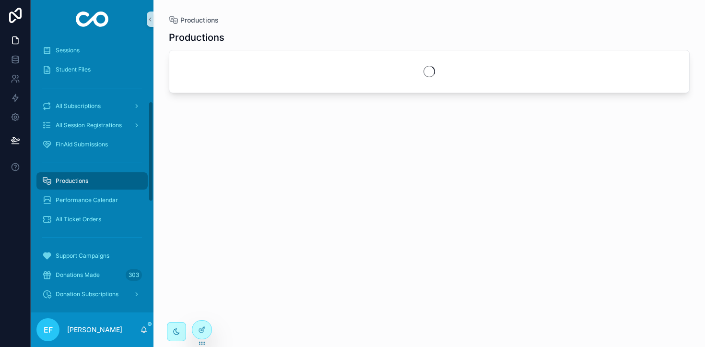
scroll to position [172, 0]
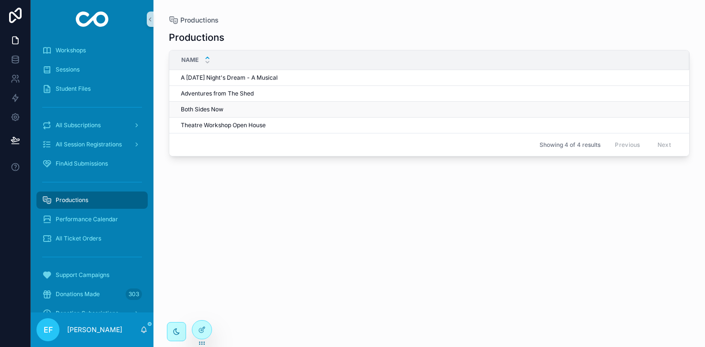
click at [205, 107] on span "Both Sides Now" at bounding box center [202, 110] width 43 height 8
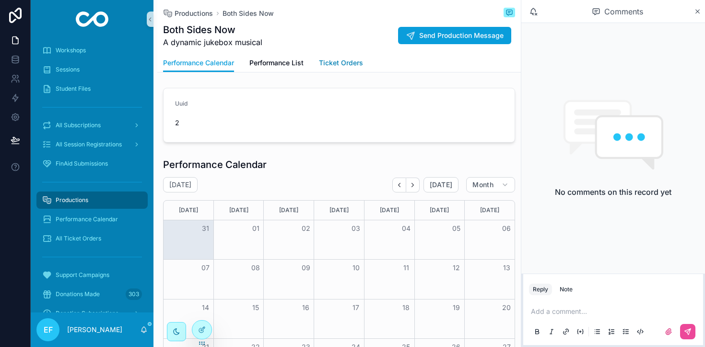
click at [340, 62] on span "Ticket Orders" at bounding box center [341, 63] width 44 height 10
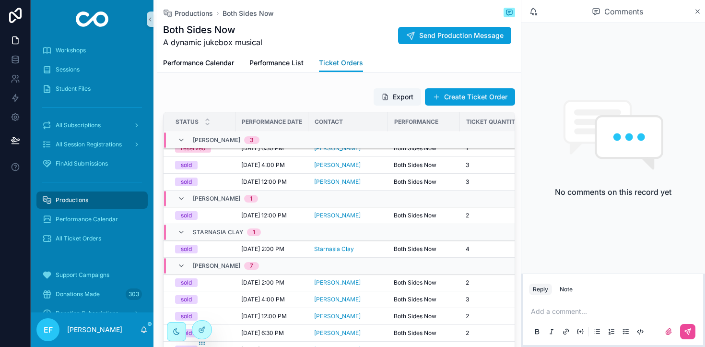
scroll to position [465, 0]
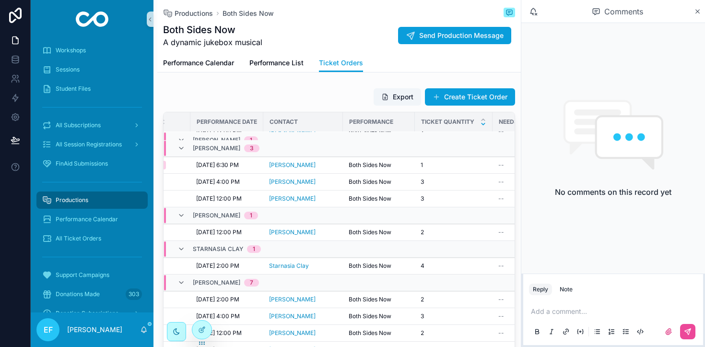
click at [482, 124] on icon "scrollable content" at bounding box center [483, 123] width 3 height 1
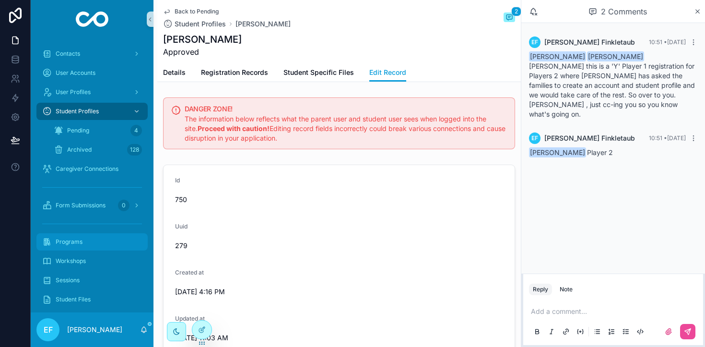
click at [81, 240] on span "Programs" at bounding box center [69, 242] width 27 height 8
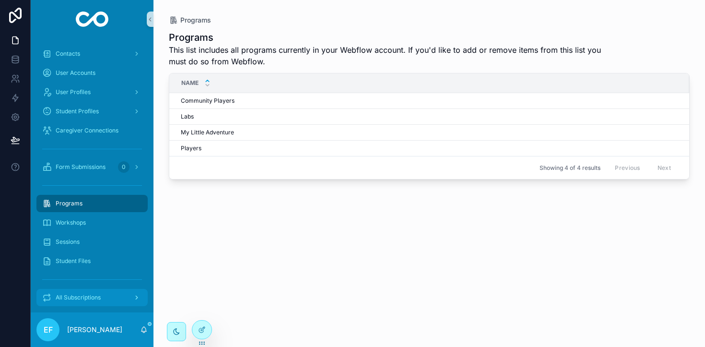
click at [82, 295] on span "All Subscriptions" at bounding box center [78, 298] width 45 height 8
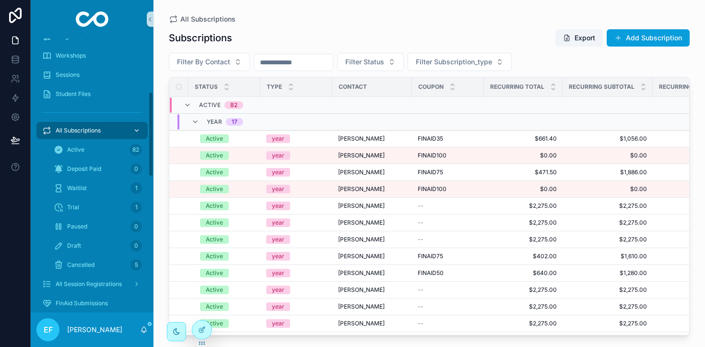
scroll to position [174, 0]
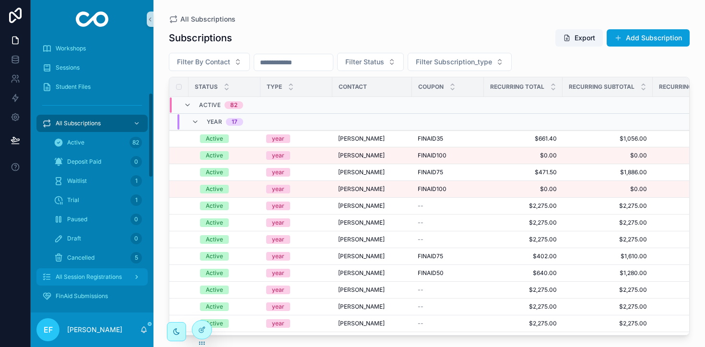
click at [85, 275] on span "All Session Registrations" at bounding box center [89, 277] width 66 height 8
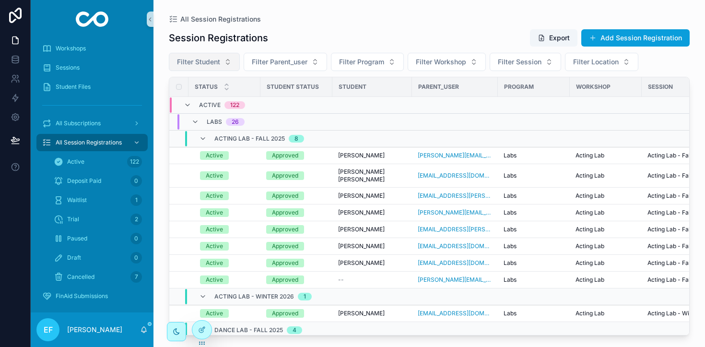
click at [230, 62] on button "Filter Student" at bounding box center [204, 62] width 71 height 18
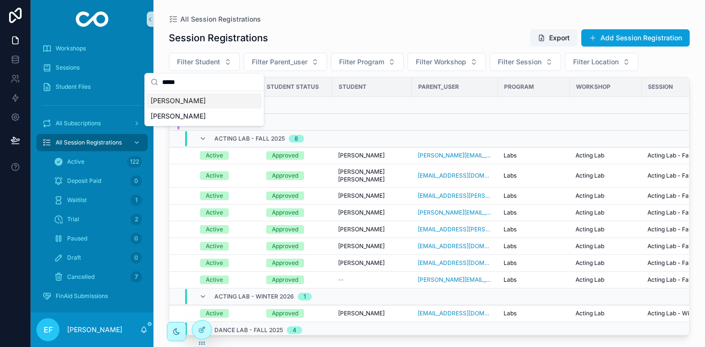
type input "*****"
click at [196, 103] on div "[PERSON_NAME]" at bounding box center [204, 100] width 115 height 15
